Goal: Information Seeking & Learning: Find specific fact

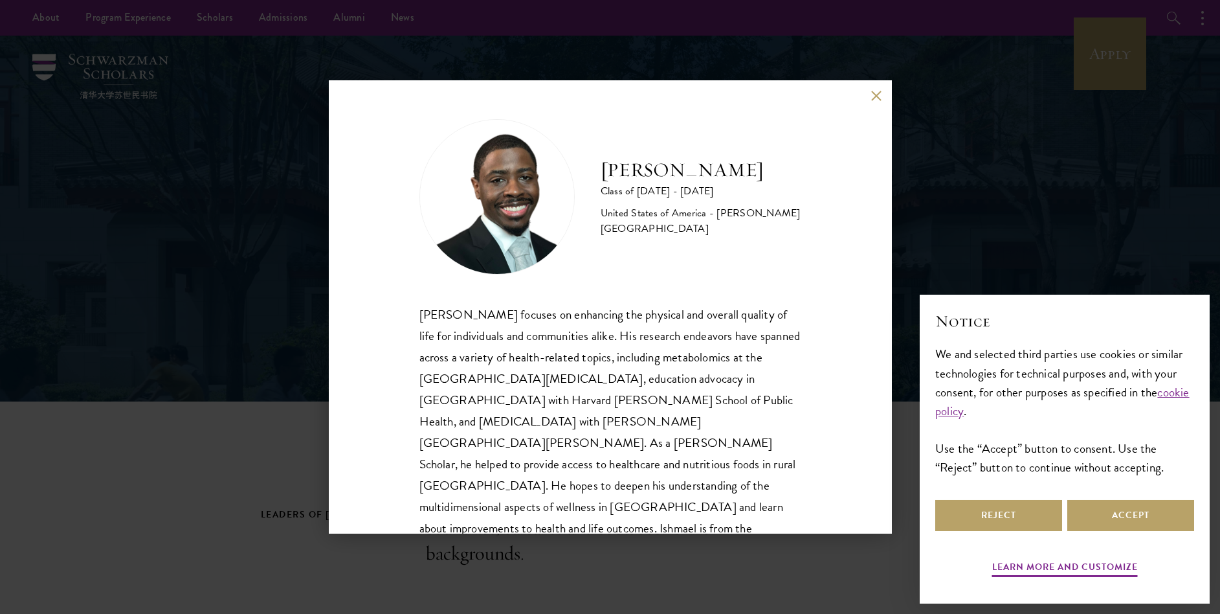
click at [404, 322] on div "Ishmael Williams Class of 2025 - 2026 United States of America - Howard Univers…" at bounding box center [610, 306] width 563 height 453
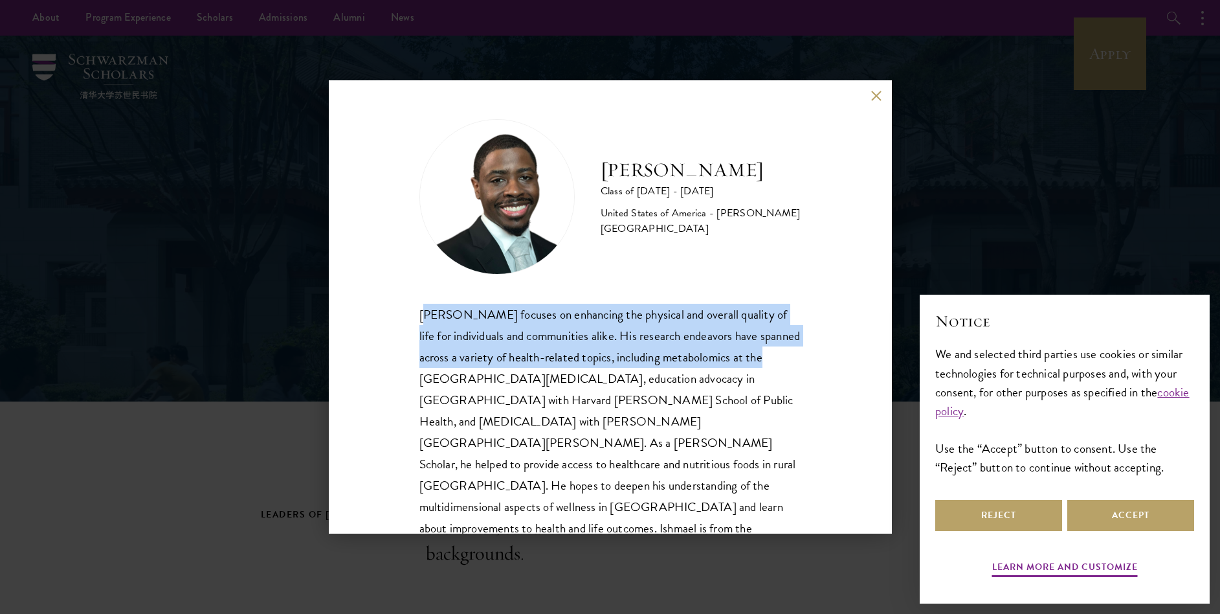
drag, startPoint x: 424, startPoint y: 318, endPoint x: 414, endPoint y: 370, distance: 53.3
click at [414, 370] on div "Ishmael Williams Class of 2025 - 2026 United States of America - Howard Univers…" at bounding box center [610, 306] width 563 height 453
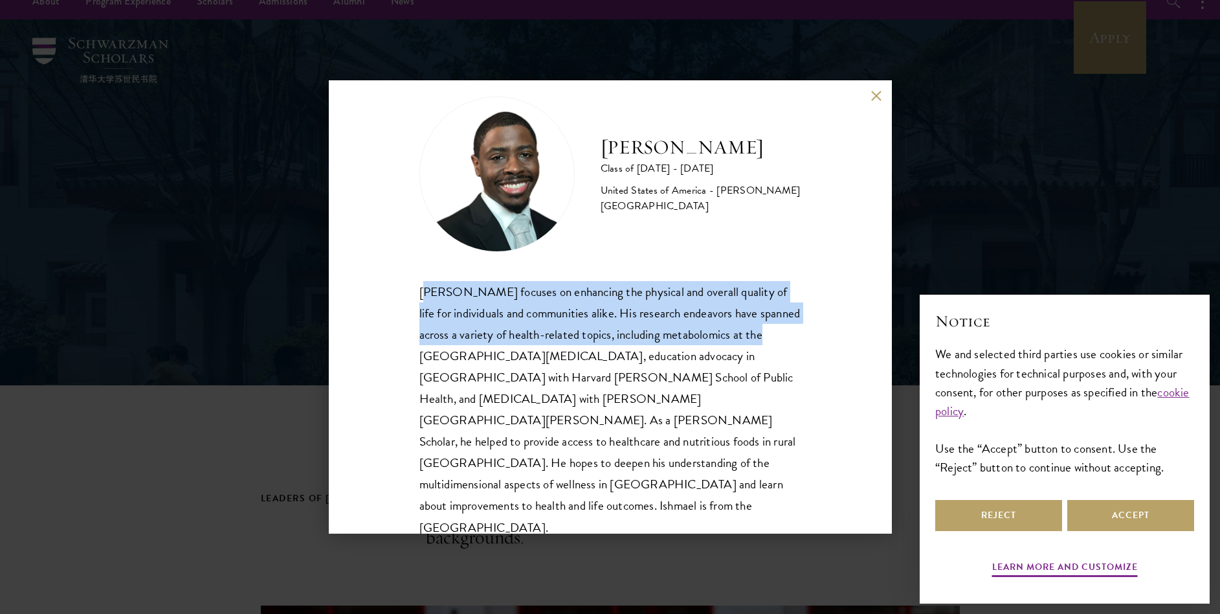
scroll to position [17, 0]
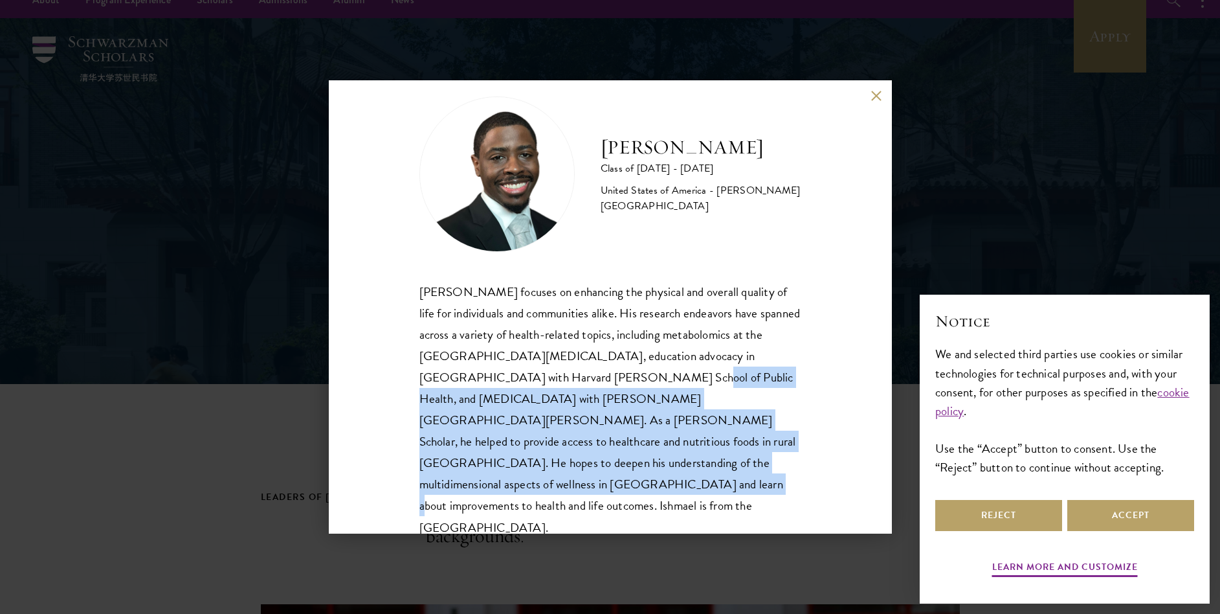
drag, startPoint x: 586, startPoint y: 375, endPoint x: 815, endPoint y: 456, distance: 243.6
click at [815, 456] on div "Ishmael Williams Class of 2025 - 2026 United States of America - Howard Univers…" at bounding box center [610, 306] width 563 height 453
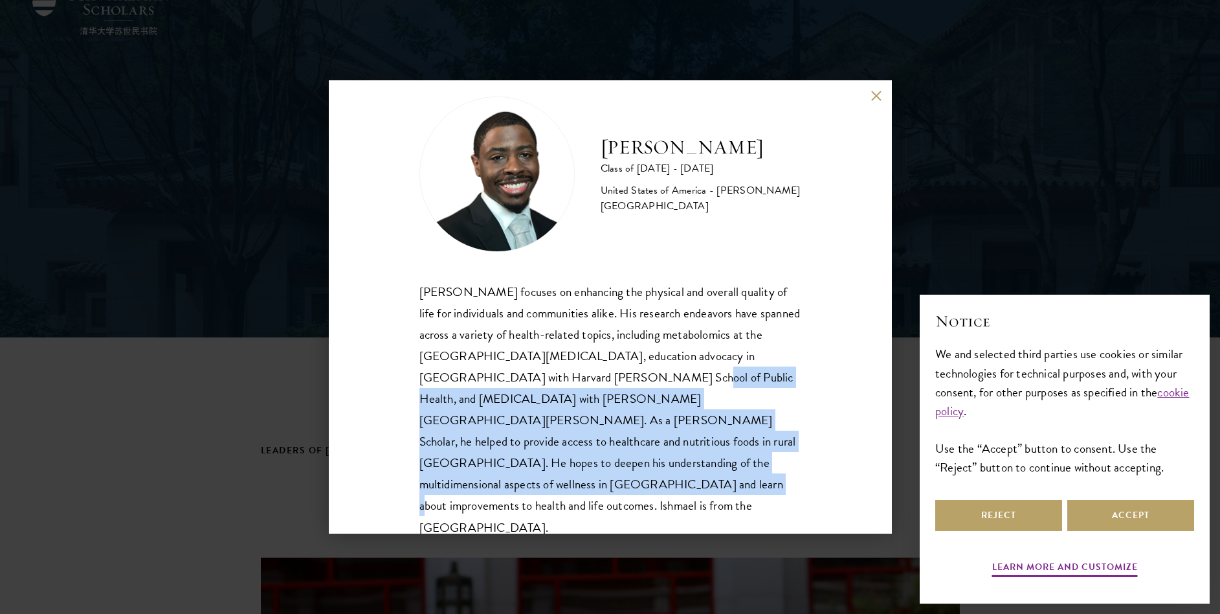
scroll to position [82, 0]
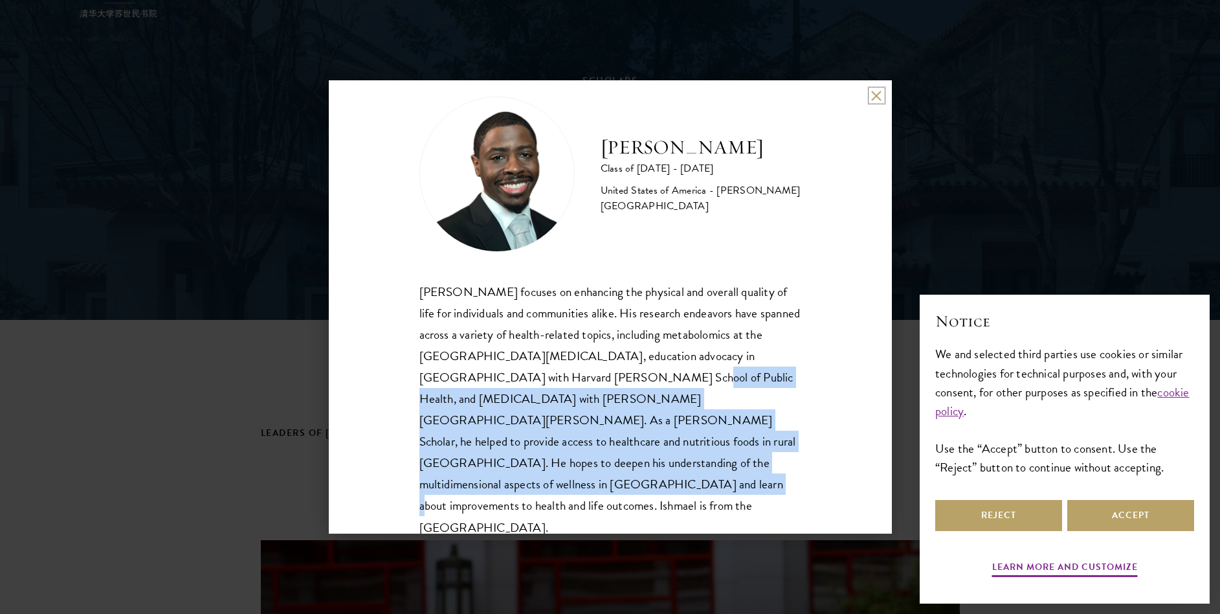
click at [876, 98] on button at bounding box center [876, 95] width 11 height 11
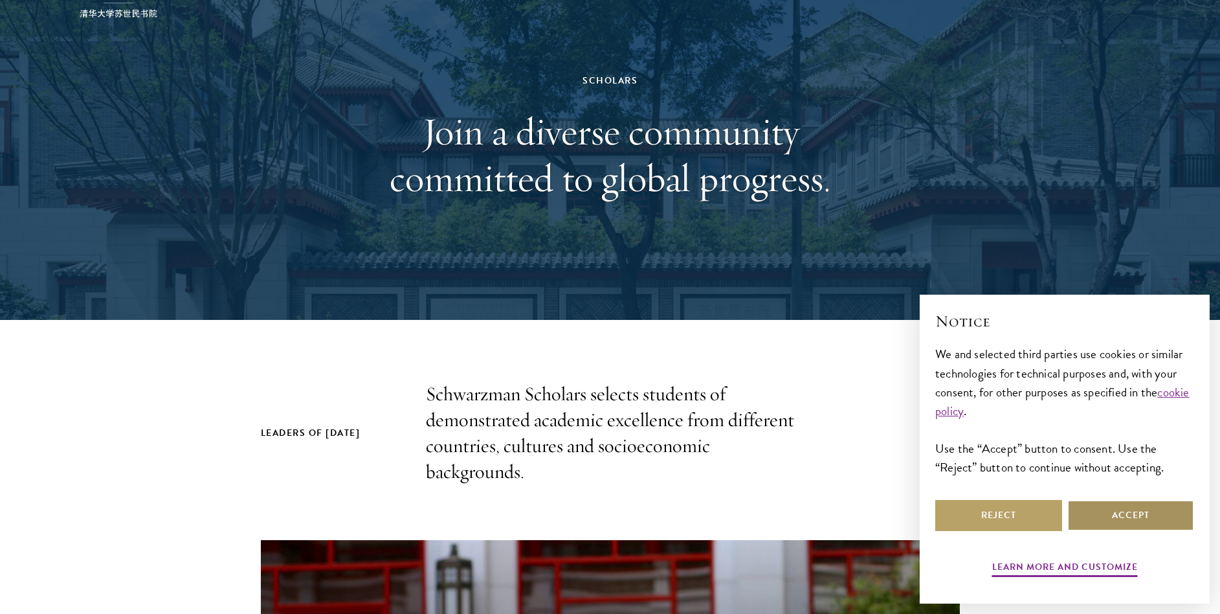
click at [1138, 515] on button "Accept" at bounding box center [1130, 515] width 127 height 31
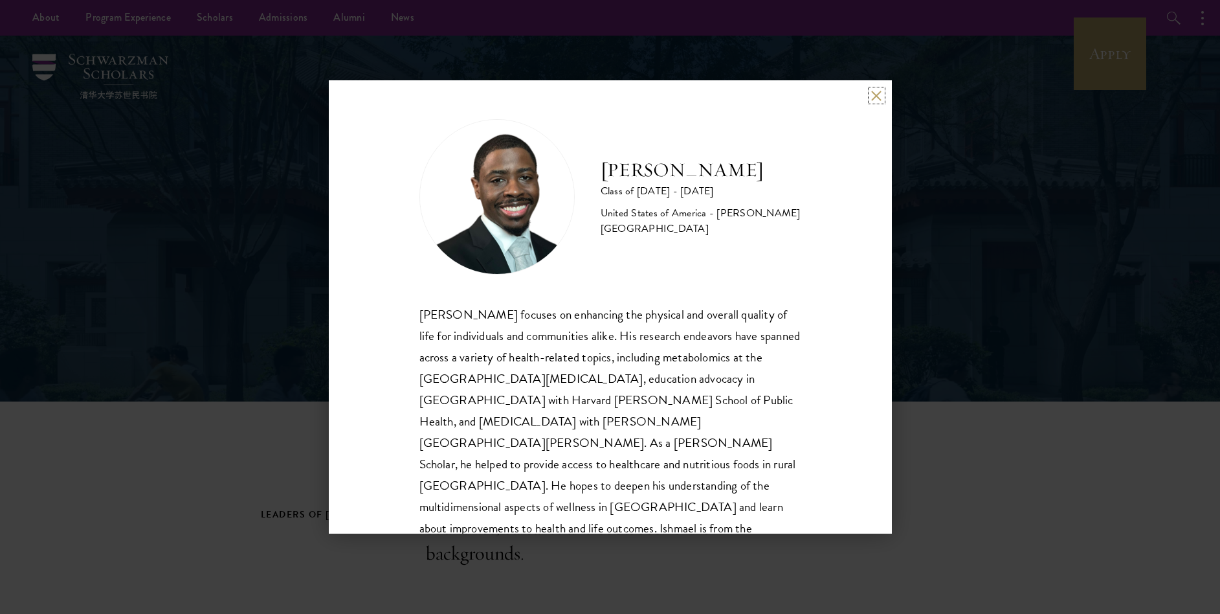
click at [875, 95] on button at bounding box center [876, 95] width 11 height 11
